Goal: Information Seeking & Learning: Check status

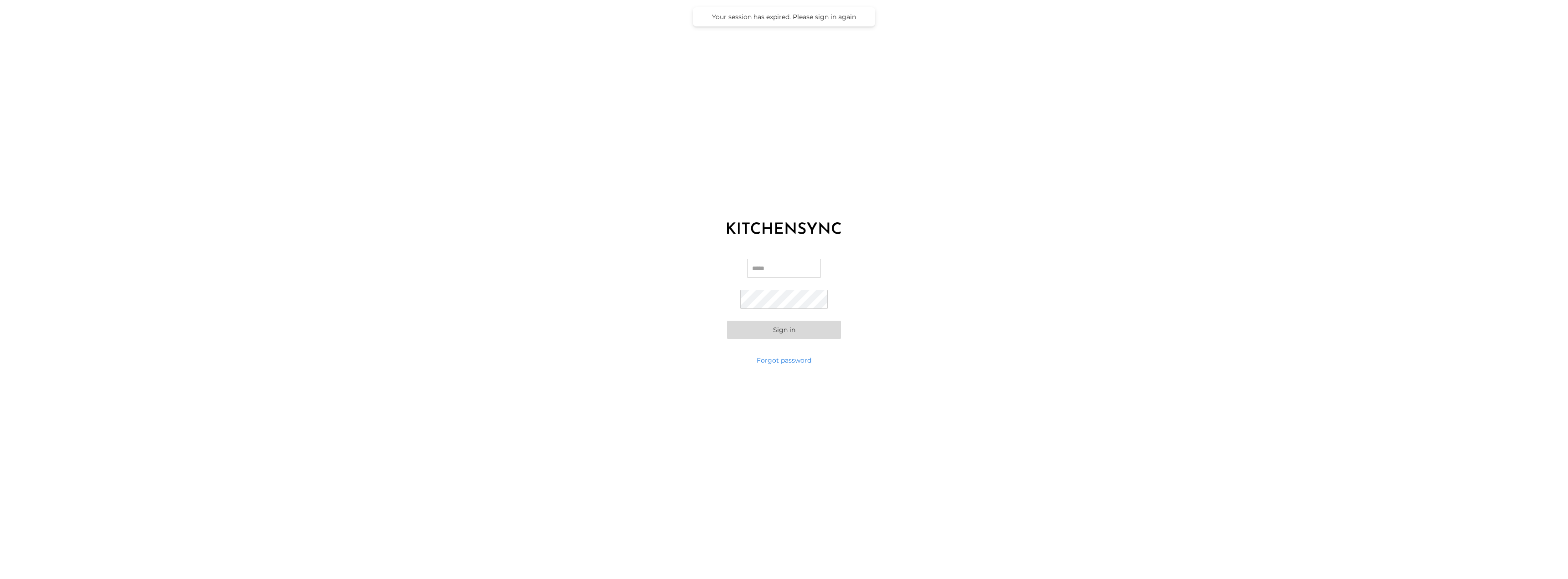
type input "**********"
click at [758, 333] on button "Sign in" at bounding box center [783, 330] width 114 height 18
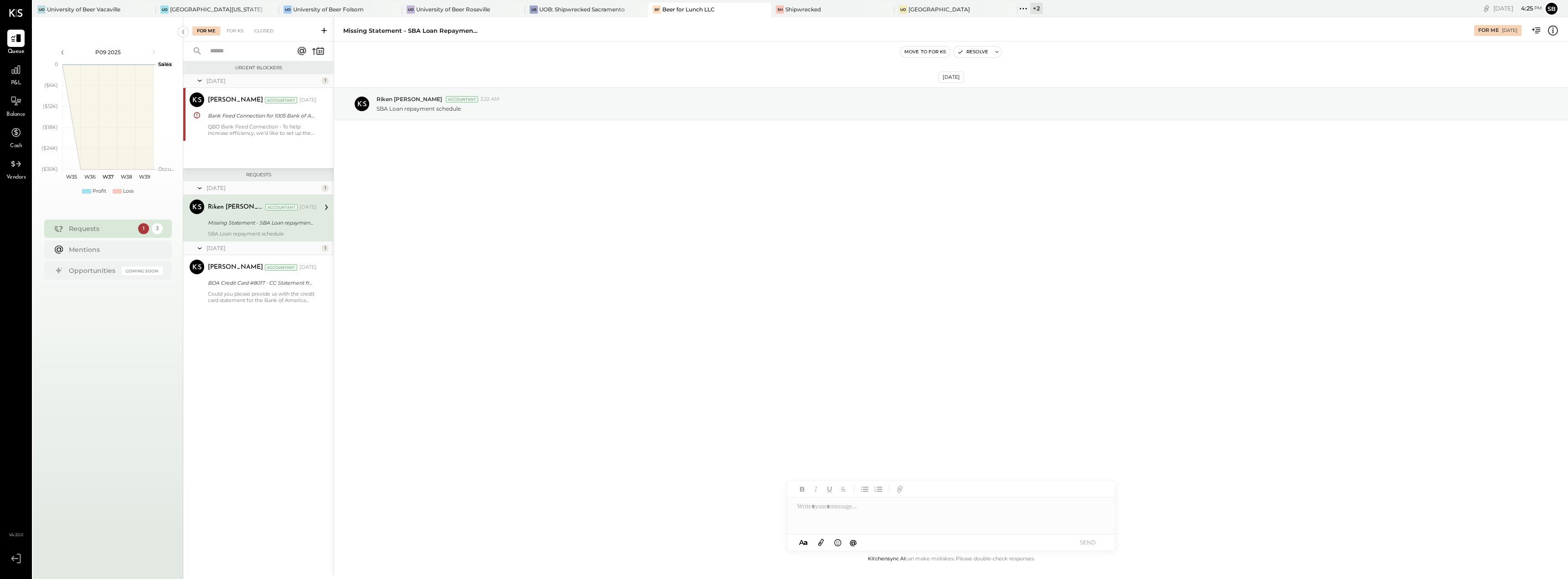
click at [684, 335] on div "[DATE] Riken [PERSON_NAME] Accountant 2:22 AM SBA Loan repayment schedule" at bounding box center [951, 297] width 1234 height 512
click at [278, 220] on div "Missing Statement - SBA Loan repayment schedule" at bounding box center [261, 223] width 106 height 9
click at [469, 172] on div "[DATE] Riken [PERSON_NAME] Accountant 2:22 AM SBA Loan repayment schedule" at bounding box center [951, 127] width 1234 height 124
click at [262, 123] on div "QBO Bank Feed Connection - To help increase efficiency, we’d like to set up the…" at bounding box center [262, 130] width 109 height 13
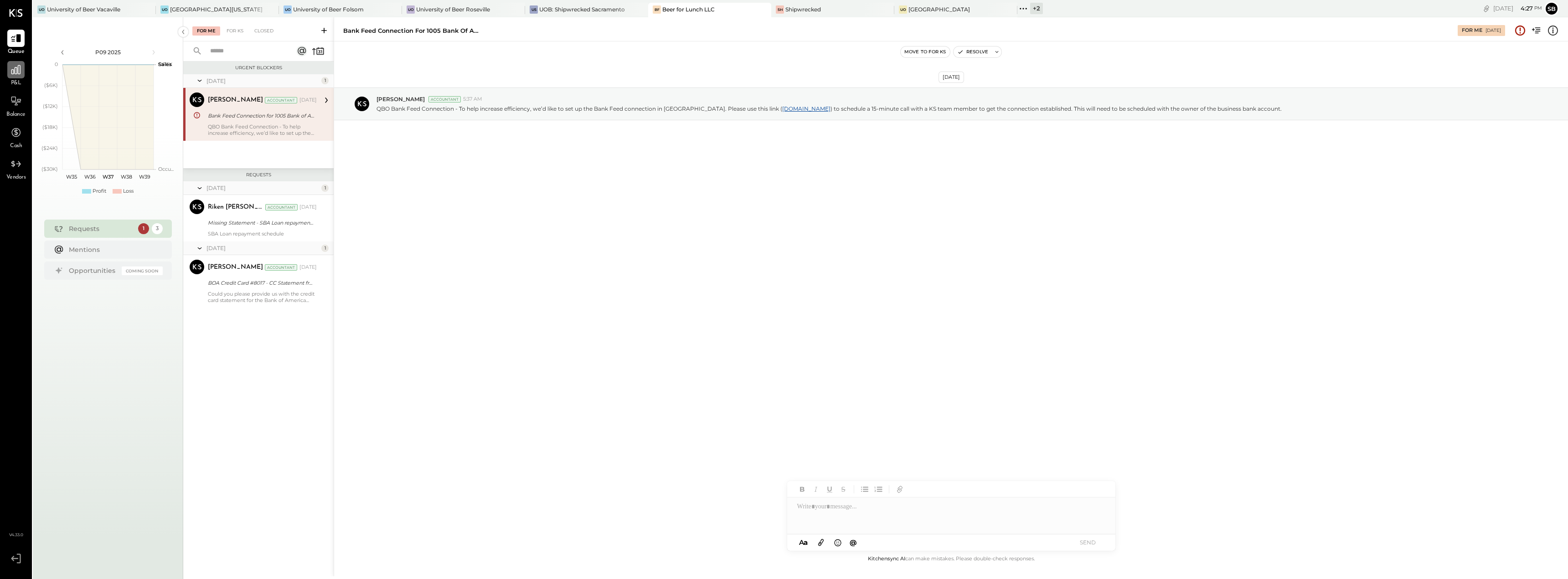
click at [16, 77] on div at bounding box center [16, 69] width 17 height 17
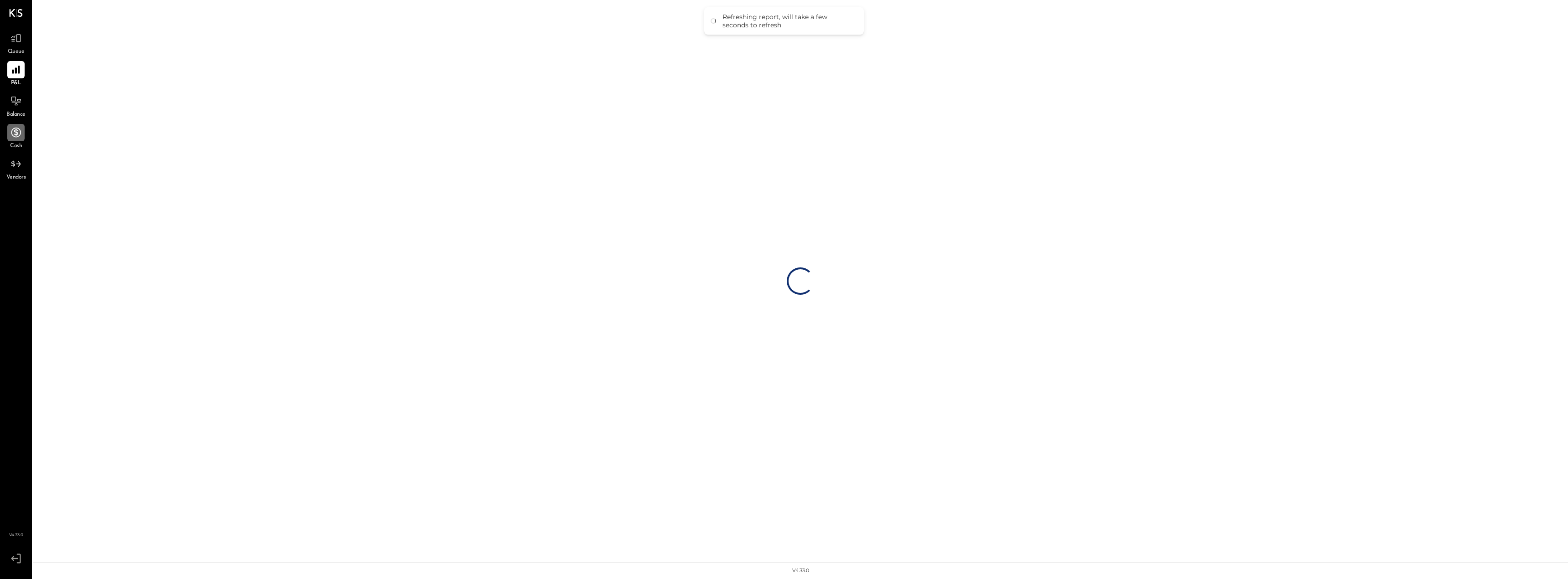
click at [15, 131] on icon at bounding box center [15, 132] width 12 height 12
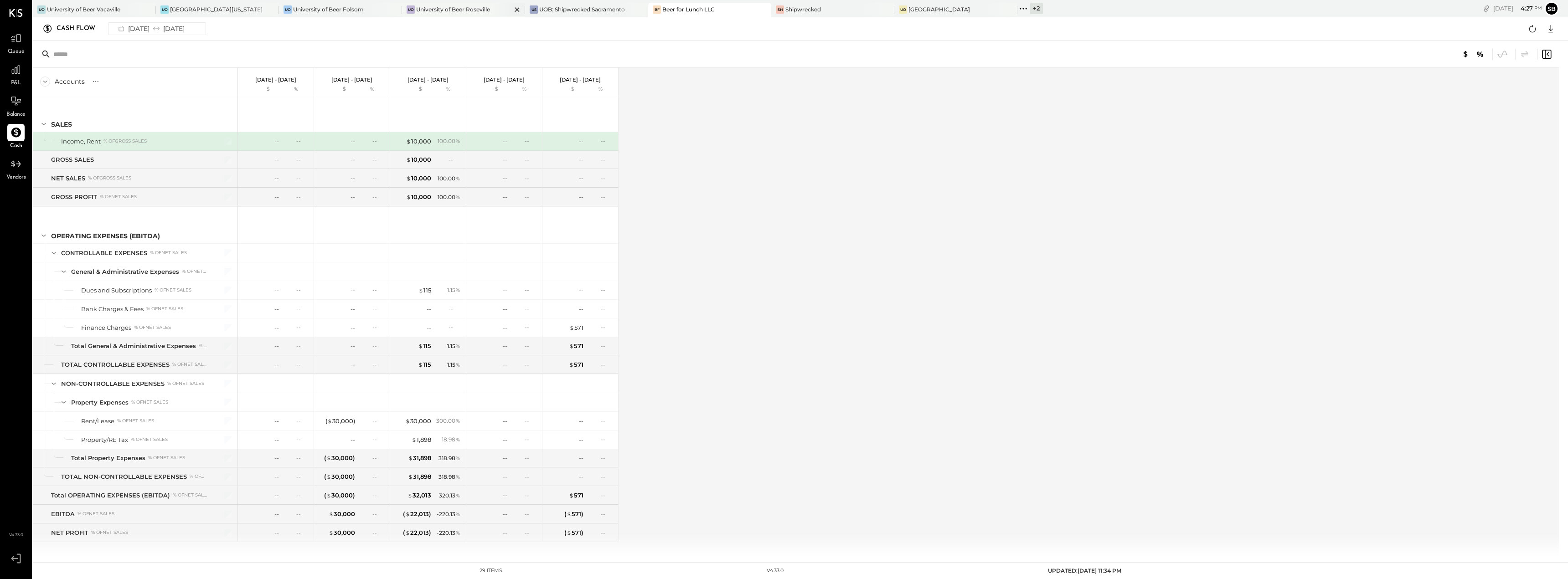
click at [466, 8] on div "University of Beer Roseville" at bounding box center [453, 9] width 74 height 8
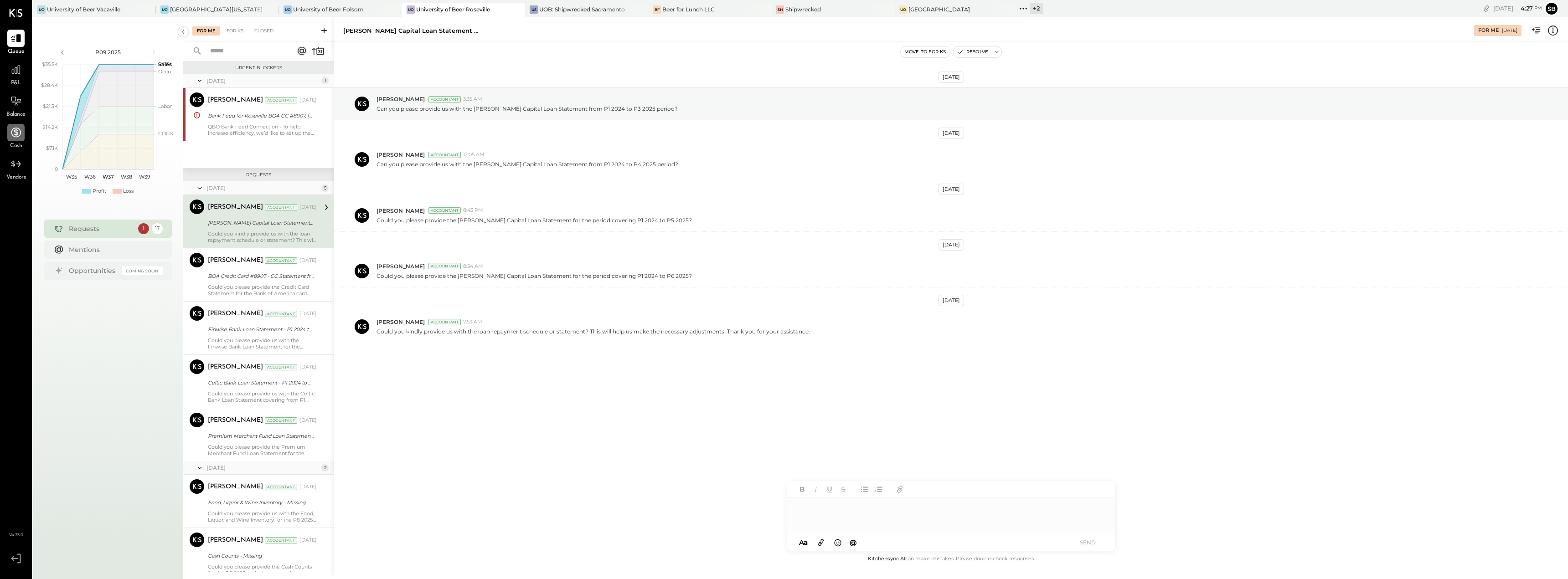
click at [10, 135] on icon at bounding box center [15, 132] width 12 height 12
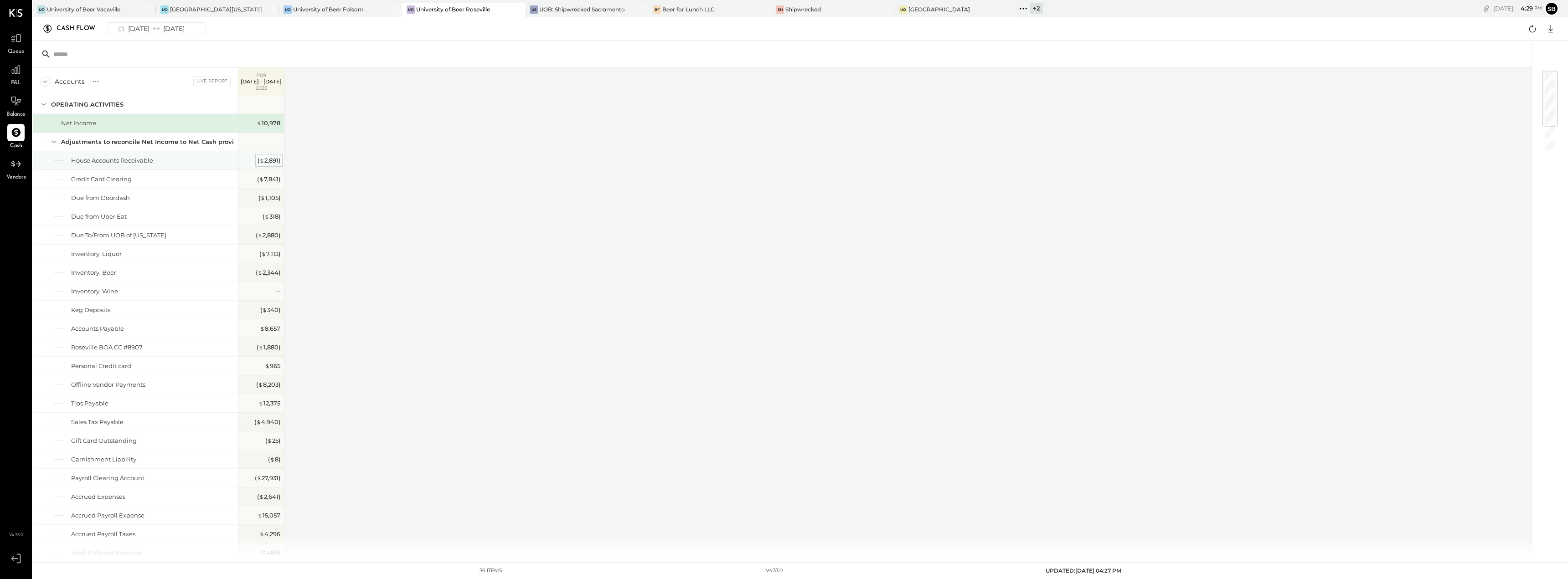
click at [267, 158] on div "( $ 2,891 )" at bounding box center [268, 161] width 23 height 9
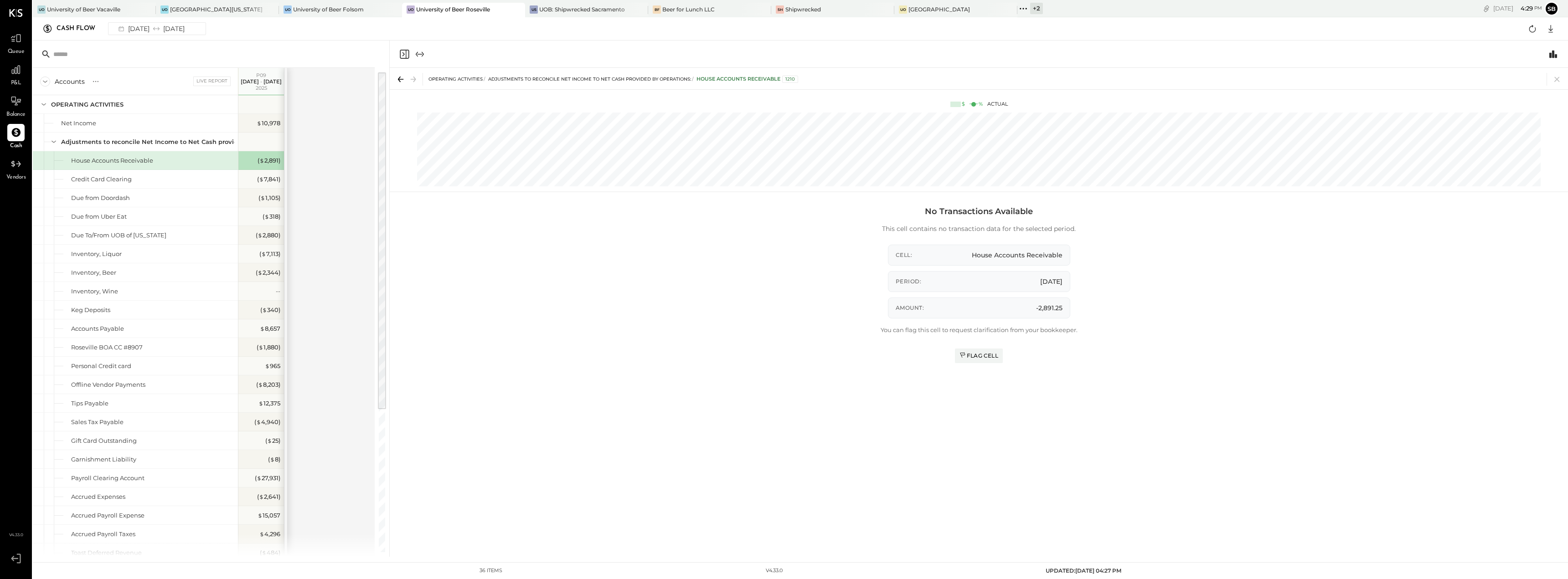
click at [94, 155] on div "House Accounts Receivable" at bounding box center [135, 161] width 205 height 18
click at [755, 277] on div "No Transactions Available This cell contains no transaction data for the select…" at bounding box center [979, 376] width 1178 height 359
click at [265, 180] on div "( $ 7,841 )" at bounding box center [268, 179] width 23 height 9
click at [571, 302] on div "No Transactions Available This cell contains no transaction data for the select…" at bounding box center [979, 376] width 1178 height 359
click at [107, 182] on div "Credit Card Clearing" at bounding box center [102, 179] width 61 height 9
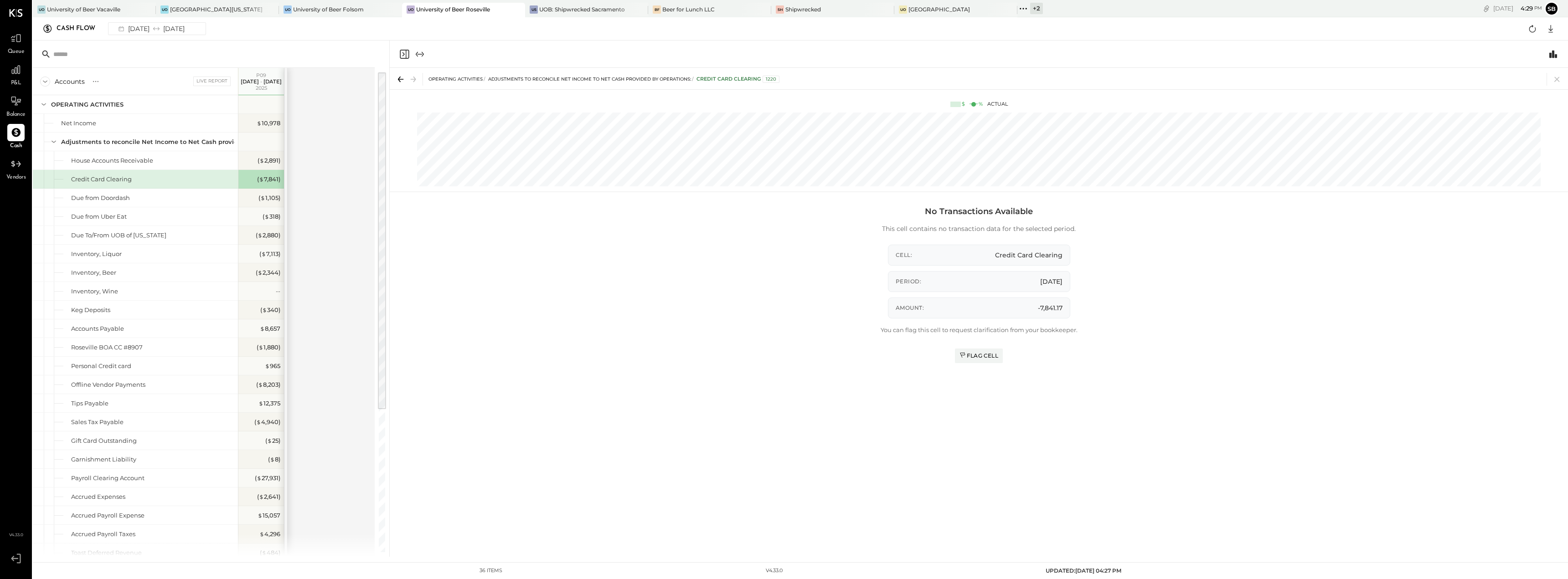
click at [446, 269] on div "No Transactions Available This cell contains no transaction data for the select…" at bounding box center [979, 376] width 1178 height 359
click at [95, 81] on icon at bounding box center [96, 81] width 9 height 9
click at [46, 80] on icon at bounding box center [45, 81] width 10 height 10
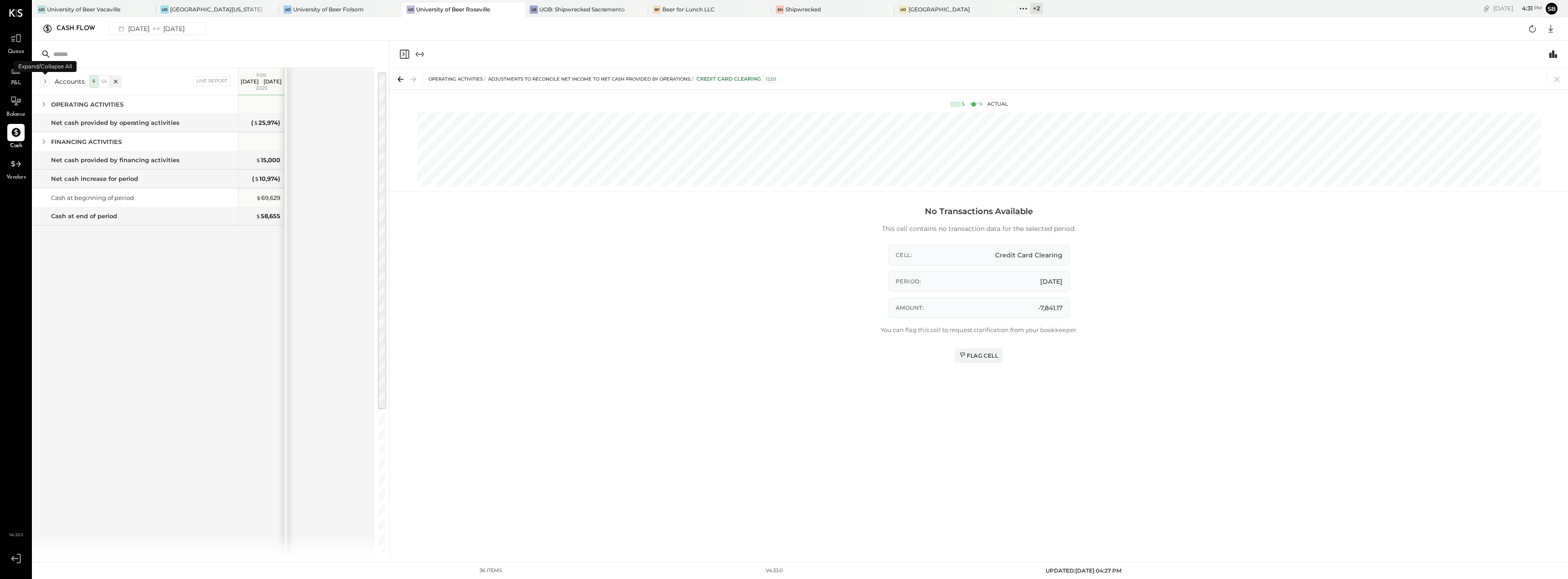
click at [46, 80] on icon at bounding box center [45, 81] width 10 height 10
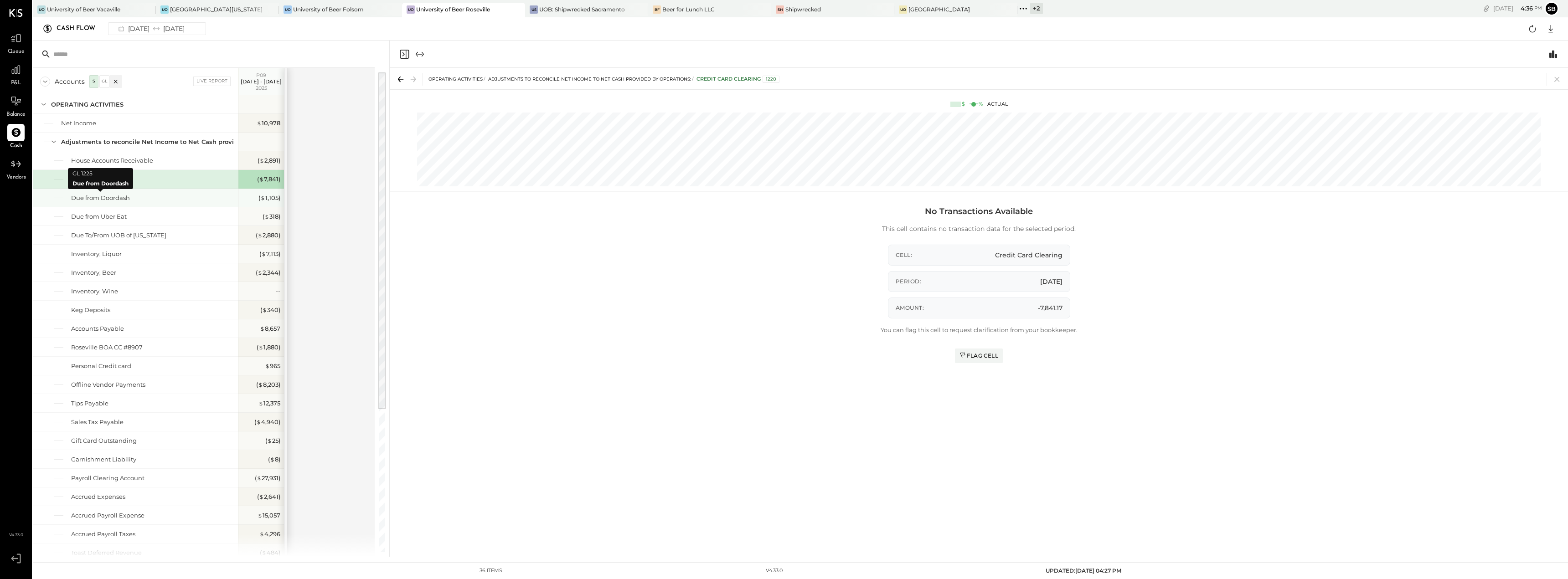
click at [126, 201] on div "Due from Doordash" at bounding box center [100, 198] width 59 height 9
click at [150, 221] on div "Due from Uber Eat" at bounding box center [135, 217] width 205 height 18
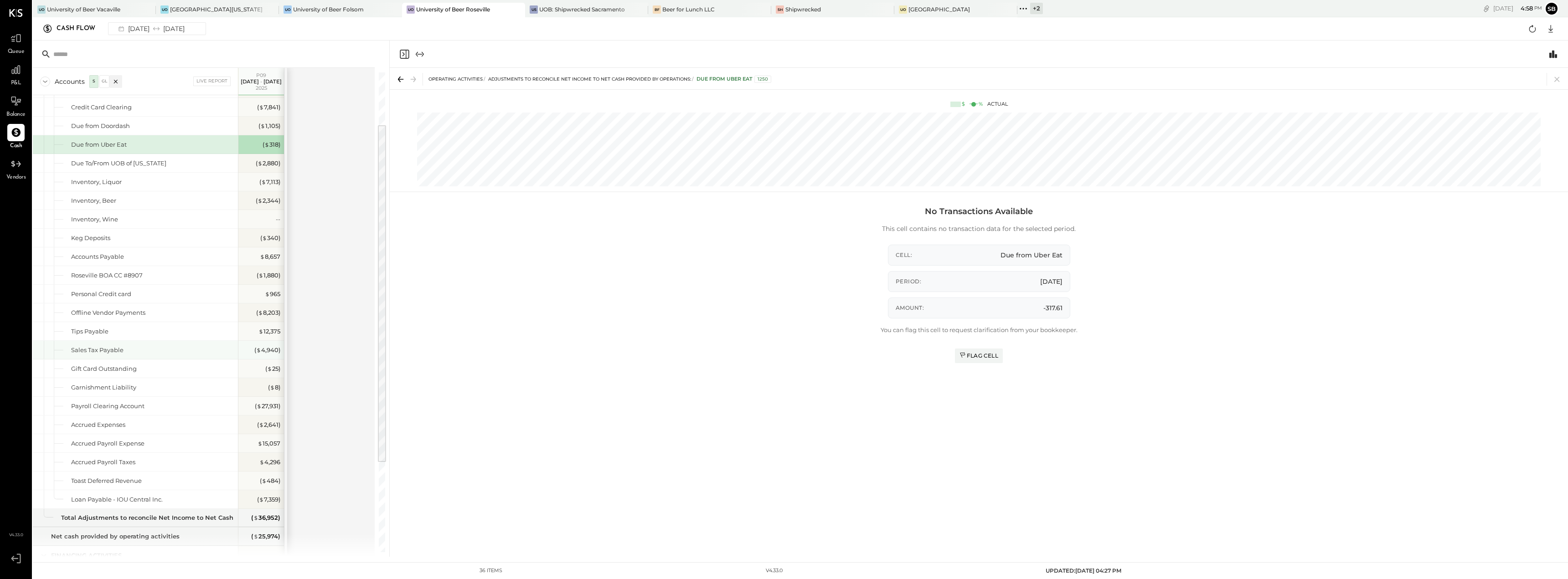
scroll to position [72, 0]
click at [167, 290] on div "Personal Credit card" at bounding box center [153, 294] width 163 height 9
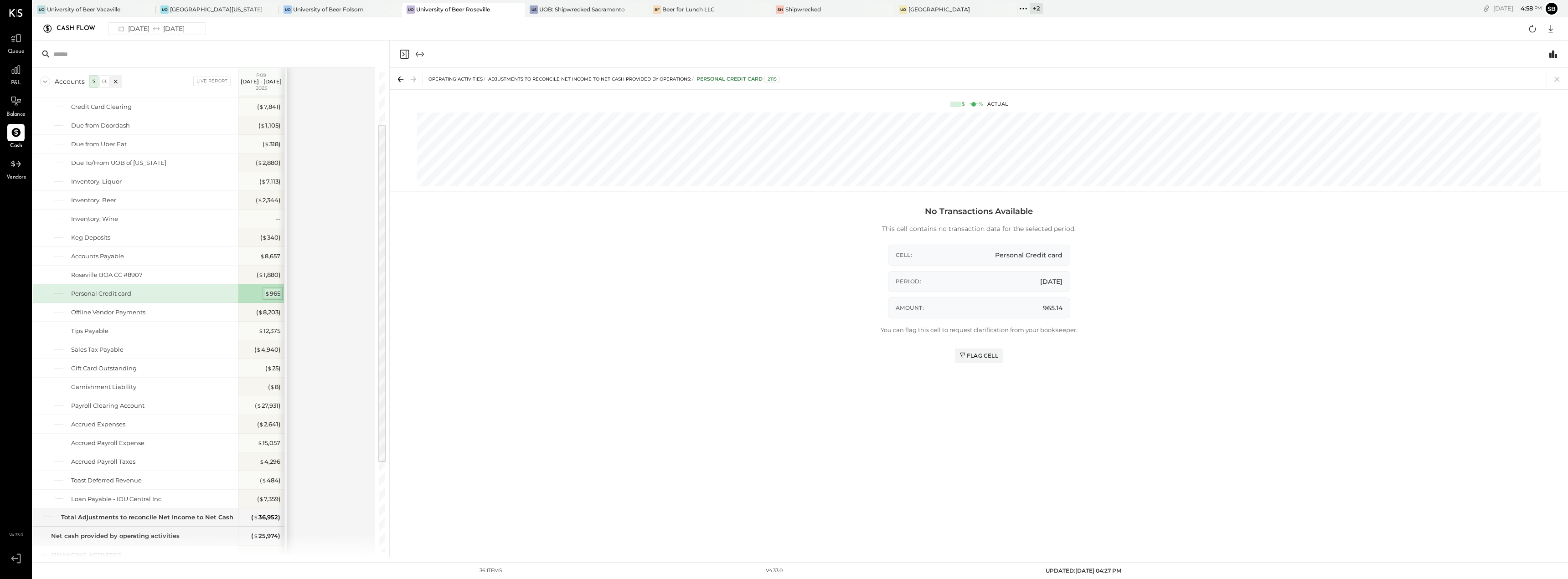
click at [267, 293] on span "$" at bounding box center [267, 293] width 5 height 7
click at [215, 295] on div "Personal Credit card" at bounding box center [153, 294] width 163 height 9
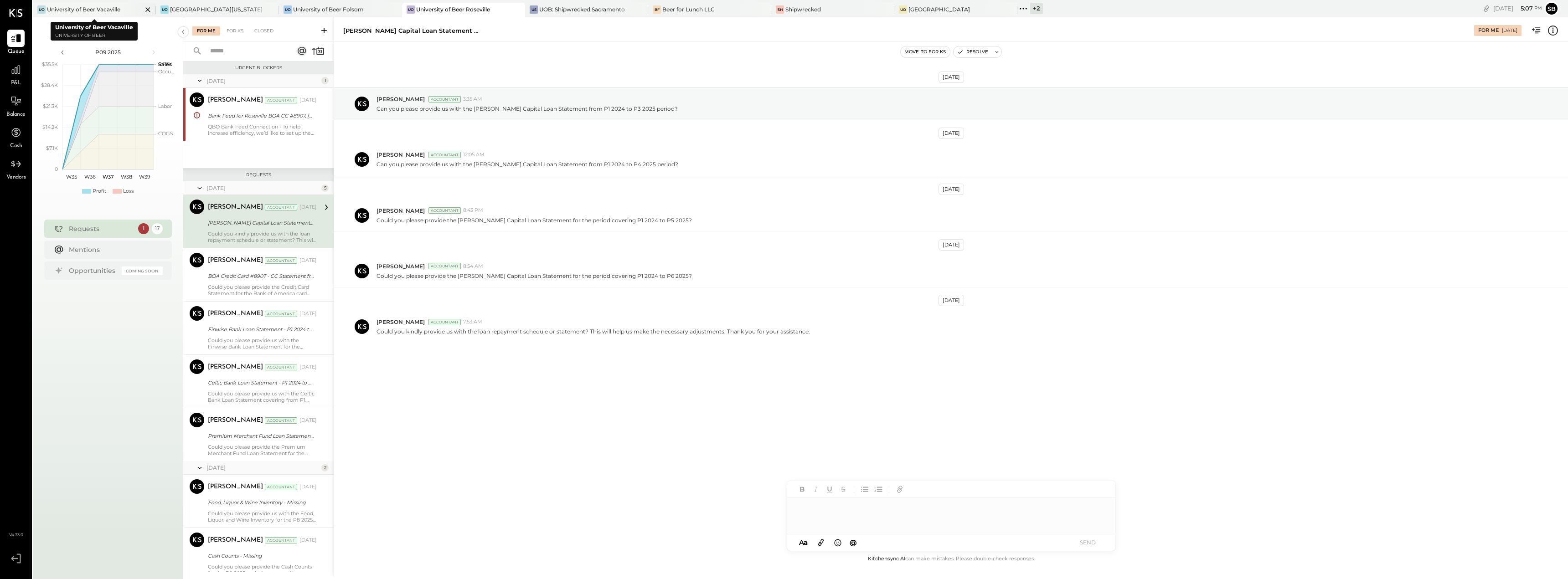
click at [107, 12] on div "University of Beer Vacaville" at bounding box center [83, 9] width 74 height 8
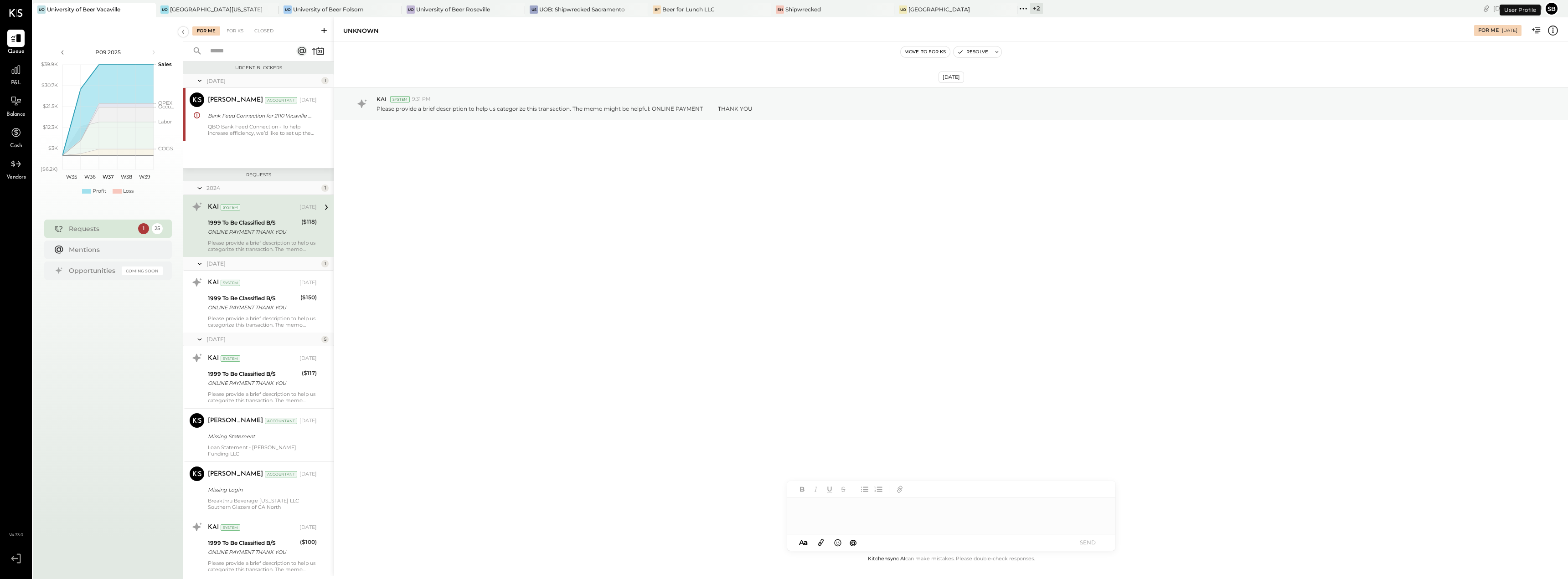
click at [12, 142] on span "Cash" at bounding box center [15, 146] width 12 height 8
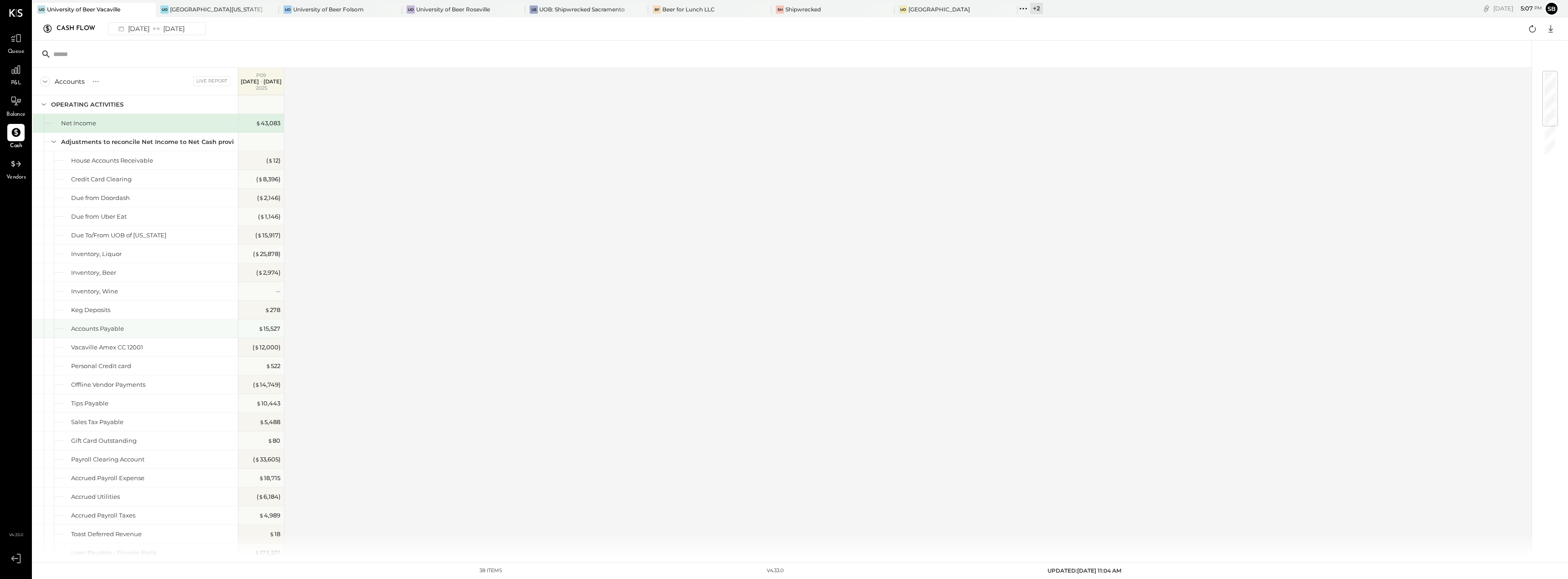
scroll to position [233, 0]
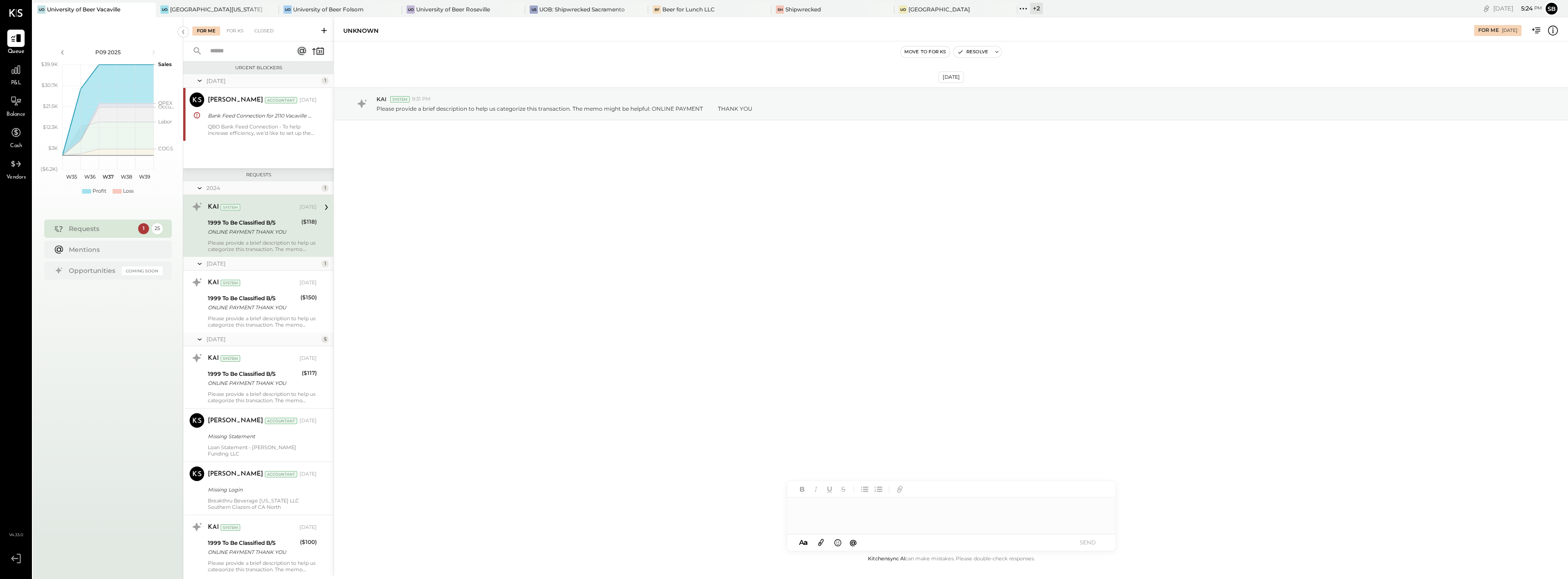
click at [493, 217] on div "Dec 20th, 2024 KAI System 9:31 PM Please provide a brief description to help us…" at bounding box center [951, 297] width 1234 height 512
click at [291, 117] on div "Bank Feed Connection for 2110 Vacaville Amex CC 12001, and 2105 Vacaville BOA C…" at bounding box center [261, 116] width 106 height 9
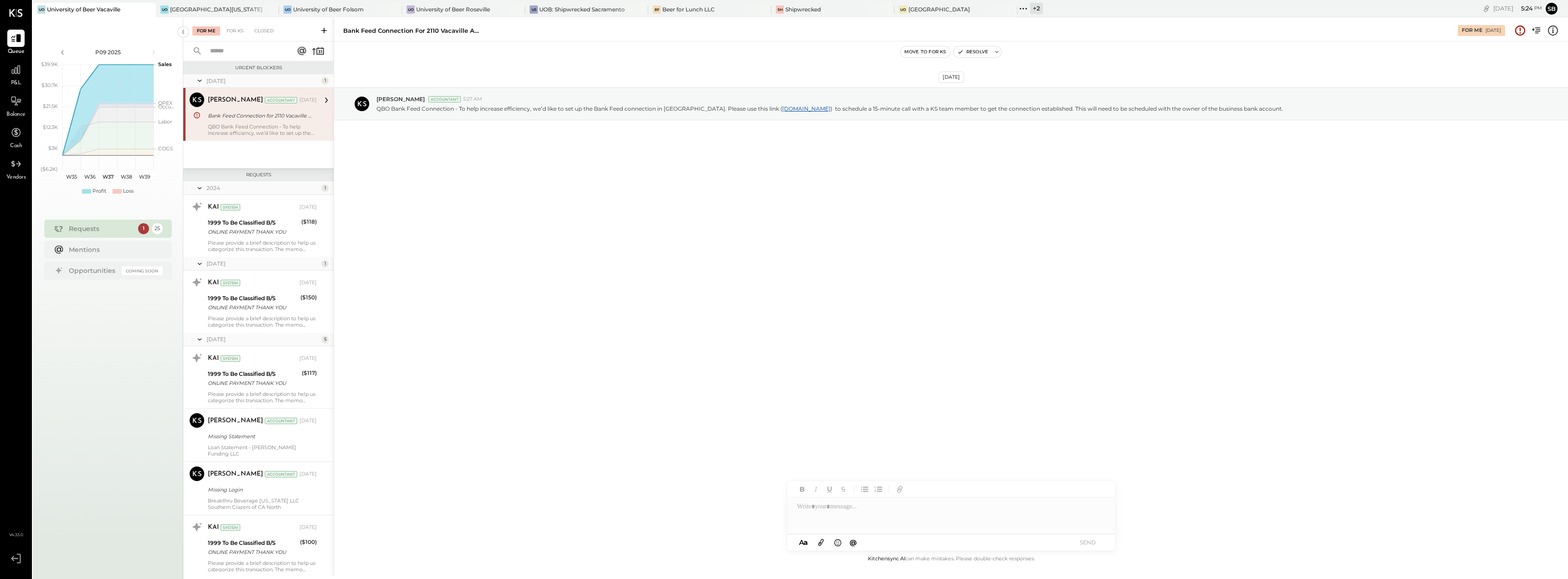
click at [607, 167] on div "Jun 11th, 2025 Roshan Patel Accountant 5:27 AM QBO Bank Feed Connection - To he…" at bounding box center [951, 127] width 1234 height 124
click at [470, 258] on div "Jun 11th, 2025 Roshan Patel Accountant 5:27 AM QBO Bank Feed Connection - To he…" at bounding box center [951, 297] width 1234 height 512
click at [461, 198] on div "Jun 11th, 2025 Roshan Patel Accountant 5:27 AM QBO Bank Feed Connection - To he…" at bounding box center [951, 297] width 1234 height 512
click at [615, 185] on div "Jun 11th, 2025 Roshan Patel Accountant 5:27 AM QBO Bank Feed Connection - To he…" at bounding box center [951, 127] width 1234 height 124
click at [530, 249] on div "Jun 11th, 2025 Roshan Patel Accountant 5:27 AM QBO Bank Feed Connection - To he…" at bounding box center [951, 297] width 1234 height 512
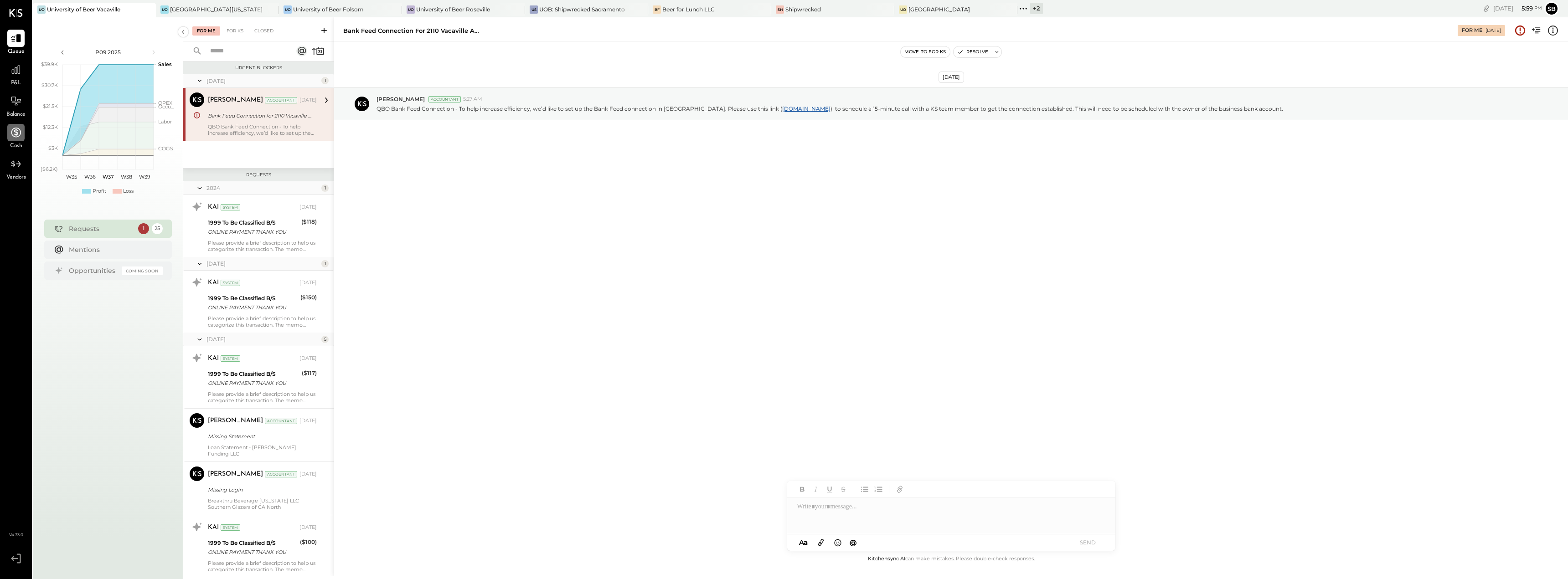
click at [15, 137] on icon at bounding box center [15, 132] width 12 height 12
